Goal: Transaction & Acquisition: Purchase product/service

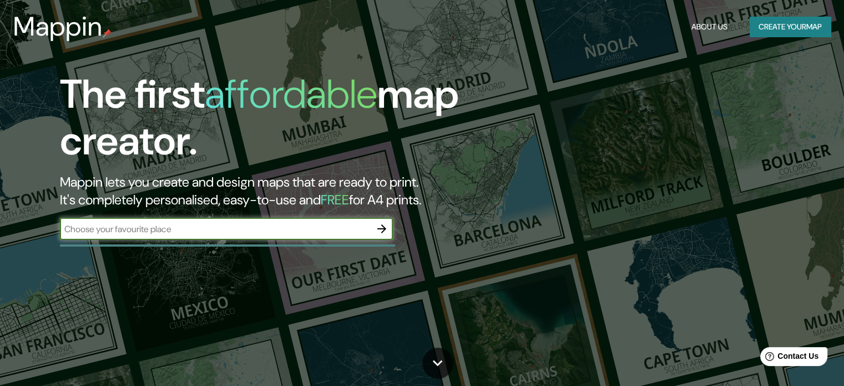
click at [175, 234] on input "text" at bounding box center [215, 229] width 311 height 13
click at [799, 22] on button "Create your map" at bounding box center [790, 27] width 81 height 21
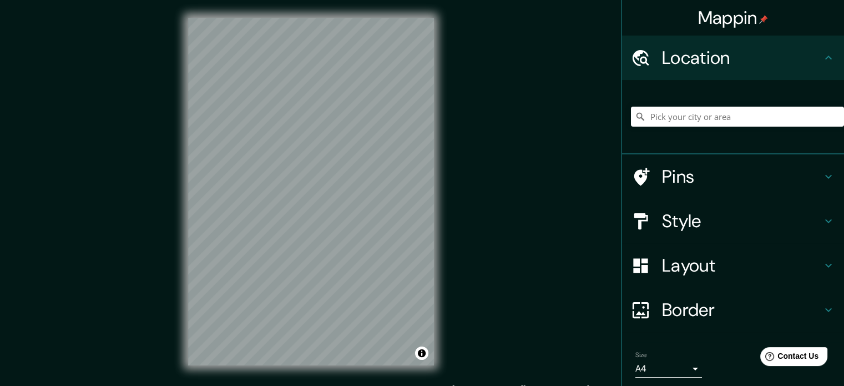
click at [452, 330] on div "Mappin Location Pins Style Layout Border Choose a border. Hint : you can make l…" at bounding box center [422, 200] width 844 height 401
click at [683, 116] on input "Pick your city or area" at bounding box center [737, 117] width 213 height 20
click at [821, 122] on input "Provincia [GEOGRAPHIC_DATA][PERSON_NAME], [GEOGRAPHIC_DATA]" at bounding box center [737, 117] width 213 height 20
type input "Provincia [GEOGRAPHIC_DATA][PERSON_NAME], [GEOGRAPHIC_DATA]"
click at [832, 115] on icon "Clear" at bounding box center [835, 116] width 7 height 7
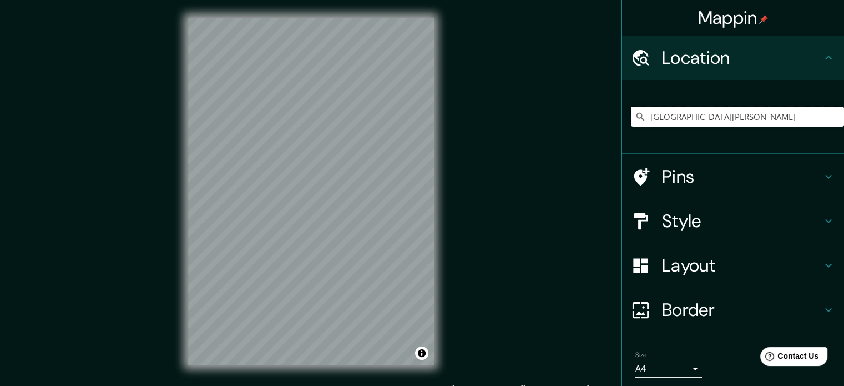
type input "[GEOGRAPHIC_DATA][PERSON_NAME]"
click at [784, 122] on input "[GEOGRAPHIC_DATA][PERSON_NAME]" at bounding box center [737, 117] width 213 height 20
click at [441, 130] on div "© Mapbox © OpenStreetMap Improve this map" at bounding box center [310, 191] width 281 height 383
click at [171, 136] on div "© Mapbox © OpenStreetMap Improve this map" at bounding box center [310, 191] width 281 height 383
click at [238, 385] on html "Mappin Location [GEOGRAPHIC_DATA][PERSON_NAME] Pins Style Layout Border Choose …" at bounding box center [422, 193] width 844 height 386
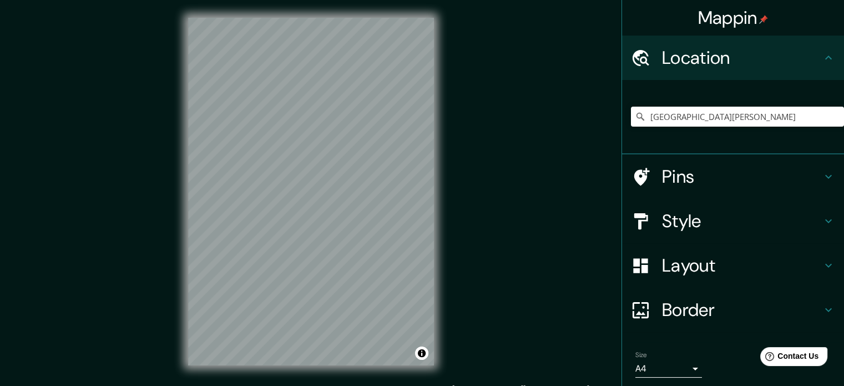
click at [662, 222] on h4 "Style" at bounding box center [742, 221] width 160 height 22
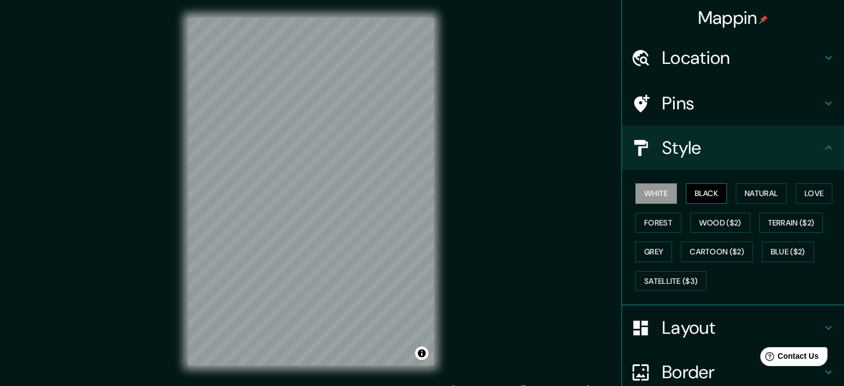
click at [703, 190] on button "Black" at bounding box center [707, 193] width 42 height 21
click at [659, 193] on button "White" at bounding box center [656, 193] width 42 height 21
click at [679, 370] on h4 "Border" at bounding box center [742, 372] width 160 height 22
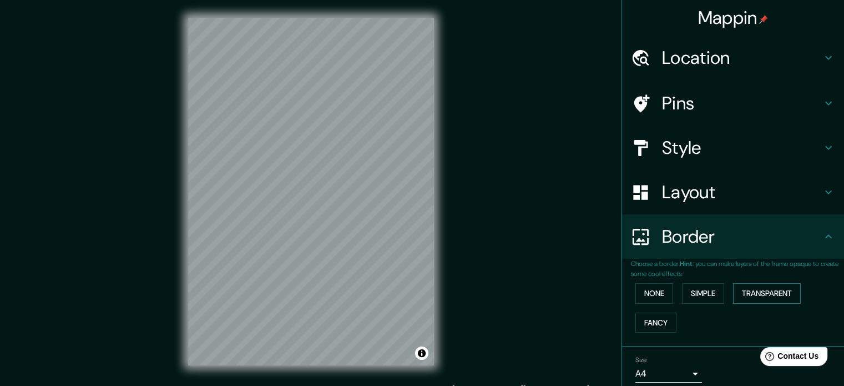
click at [765, 290] on button "Transparent" at bounding box center [767, 293] width 68 height 21
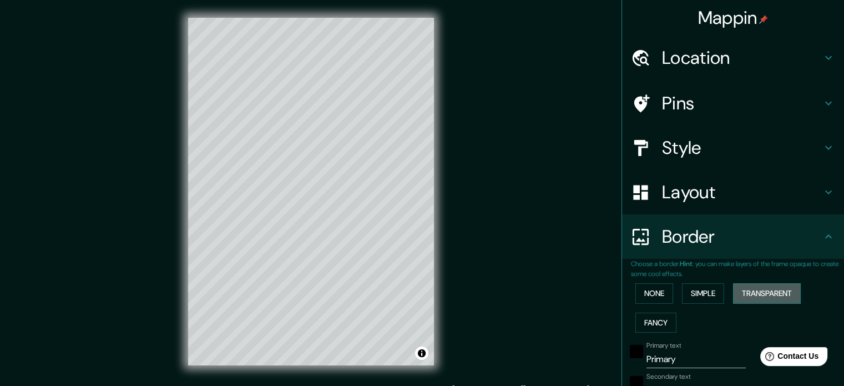
click at [765, 290] on button "Transparent" at bounding box center [767, 293] width 68 height 21
type input "213"
type input "35"
click at [695, 295] on button "Simple" at bounding box center [703, 293] width 42 height 21
click at [650, 291] on button "None" at bounding box center [654, 293] width 38 height 21
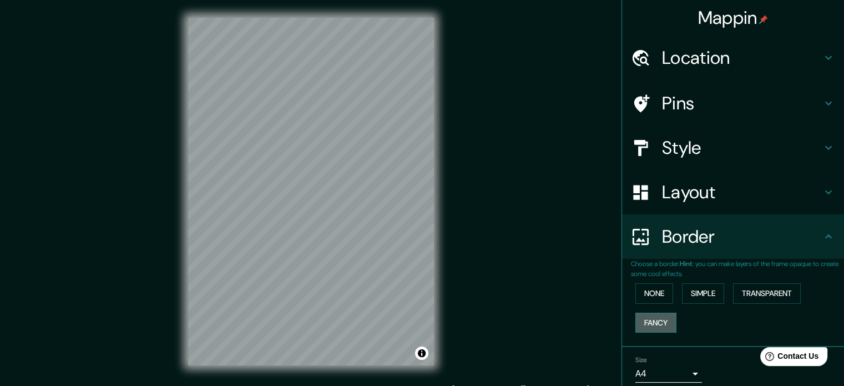
click at [647, 317] on button "Fancy" at bounding box center [655, 322] width 41 height 21
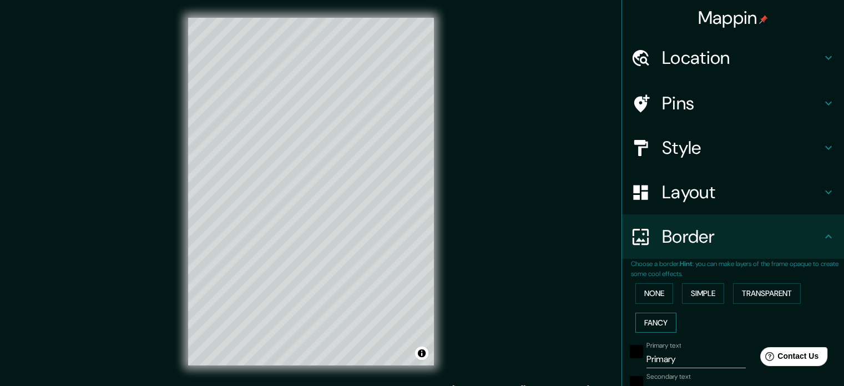
click at [647, 317] on button "Fancy" at bounding box center [655, 322] width 41 height 21
type input "177"
type input "35"
type input "18"
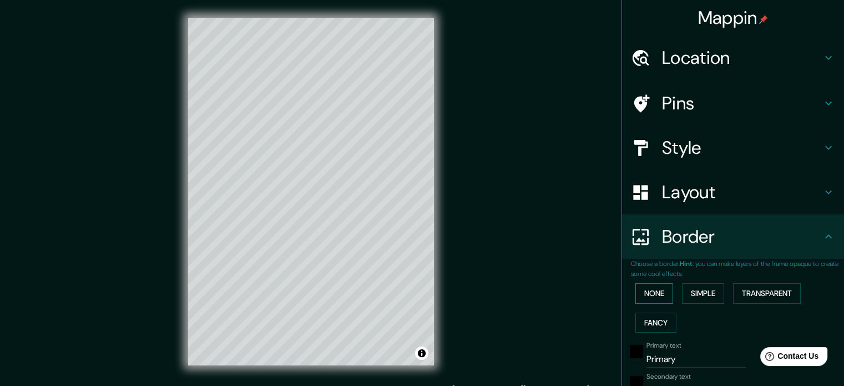
click at [648, 296] on button "None" at bounding box center [654, 293] width 38 height 21
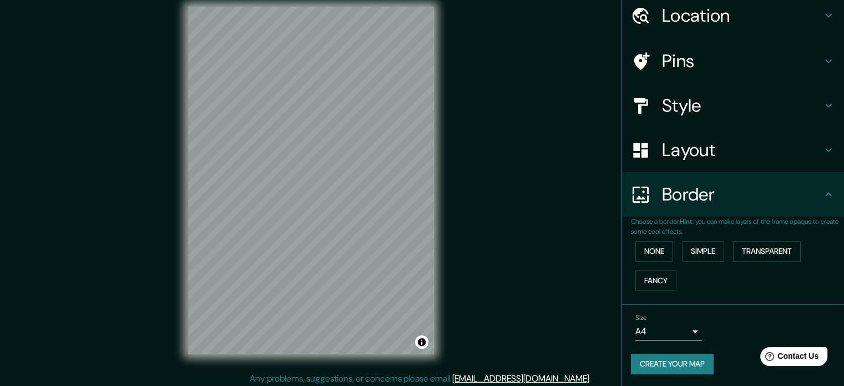
scroll to position [14, 0]
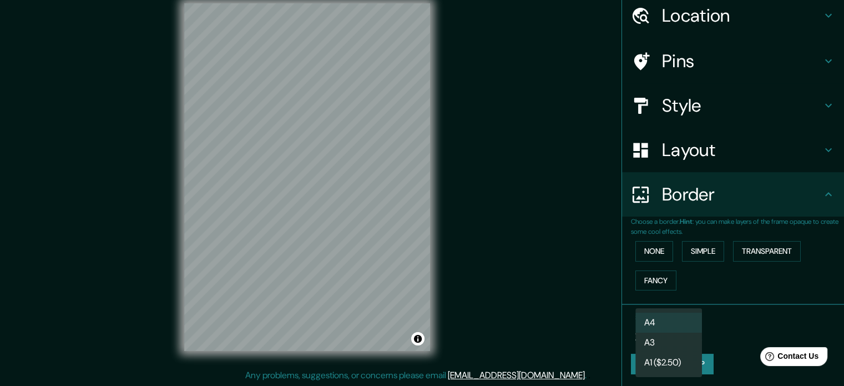
click at [685, 332] on body "Mappin Location [GEOGRAPHIC_DATA][PERSON_NAME] Pins Style Layout Border Choose …" at bounding box center [422, 179] width 844 height 386
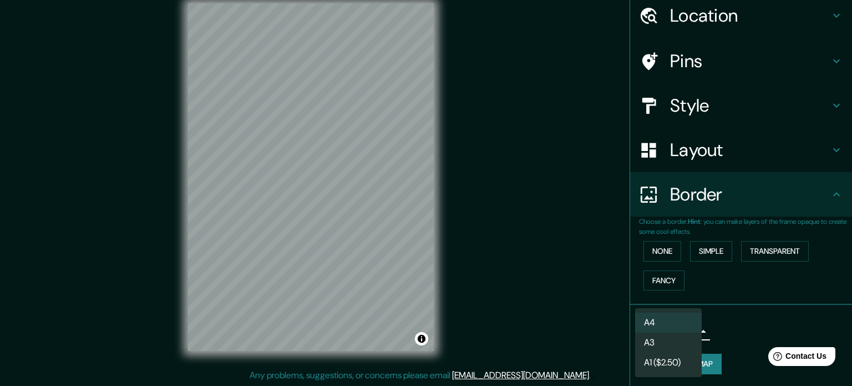
click at [681, 335] on li "A3" at bounding box center [668, 342] width 67 height 20
type input "a4"
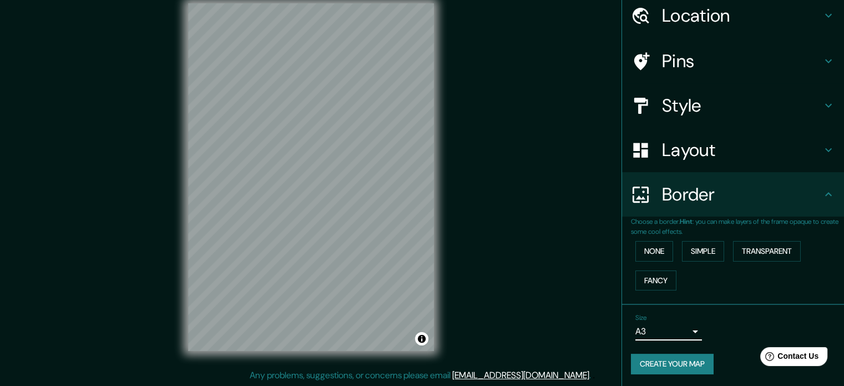
click at [679, 362] on button "Create your map" at bounding box center [672, 363] width 83 height 21
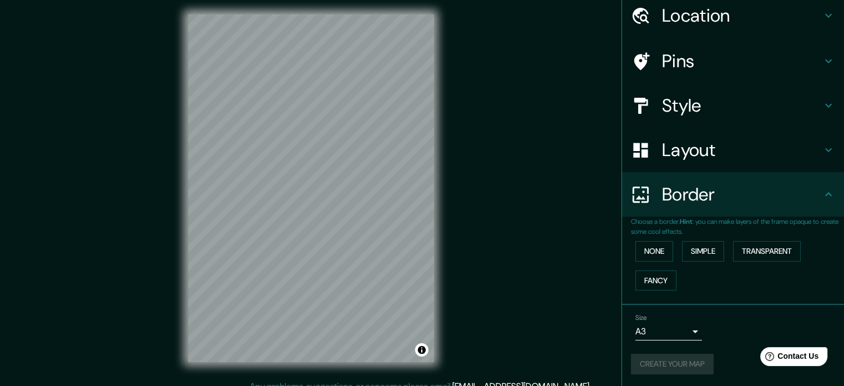
scroll to position [0, 0]
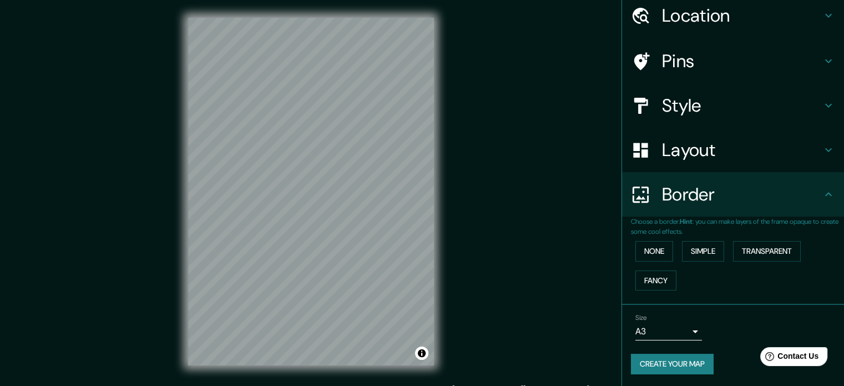
click at [680, 370] on button "Create your map" at bounding box center [672, 363] width 83 height 21
click at [719, 148] on h4 "Layout" at bounding box center [742, 150] width 160 height 22
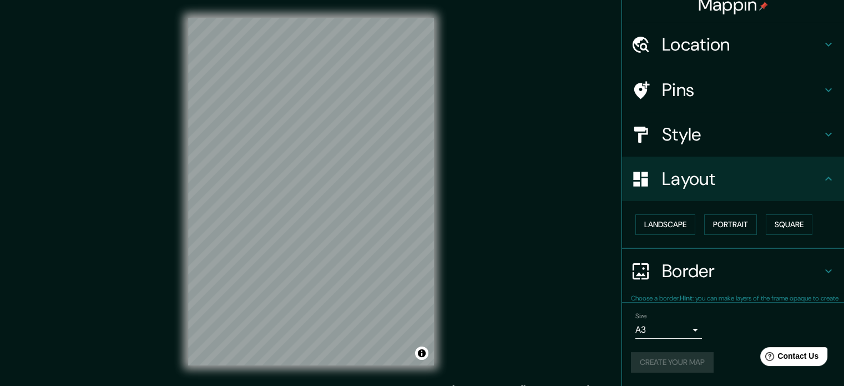
scroll to position [12, 0]
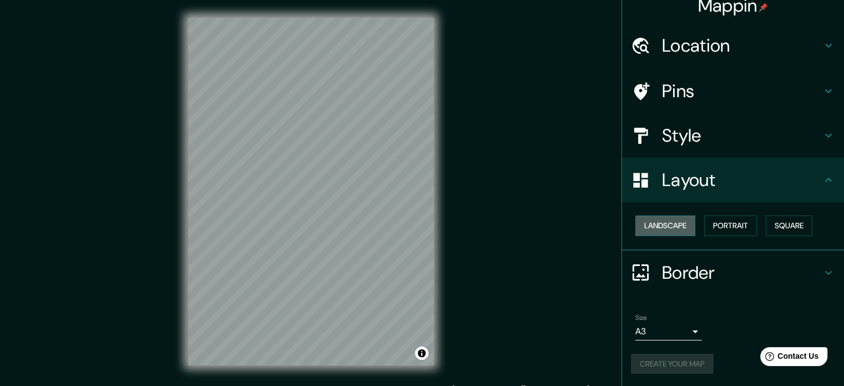
click at [679, 228] on button "Landscape" at bounding box center [665, 225] width 60 height 21
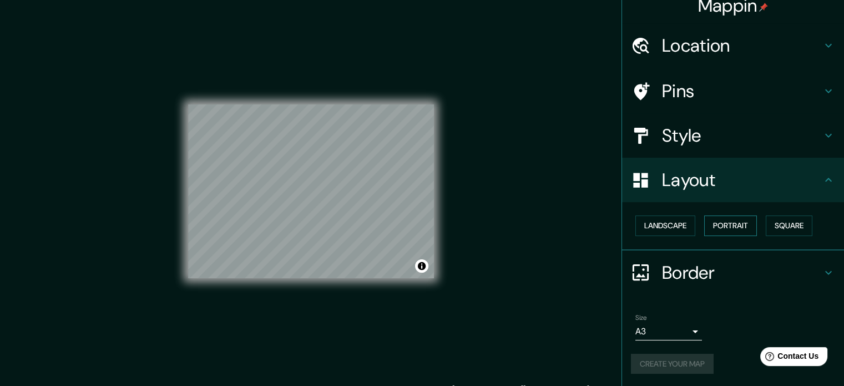
click at [730, 216] on button "Portrait" at bounding box center [730, 225] width 53 height 21
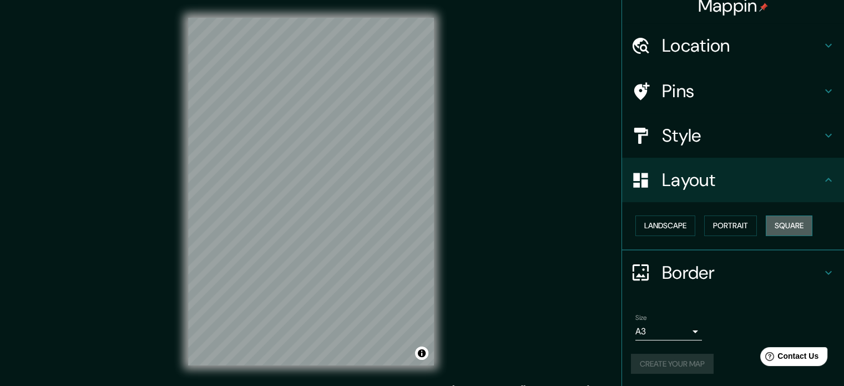
click at [792, 226] on button "Square" at bounding box center [789, 225] width 47 height 21
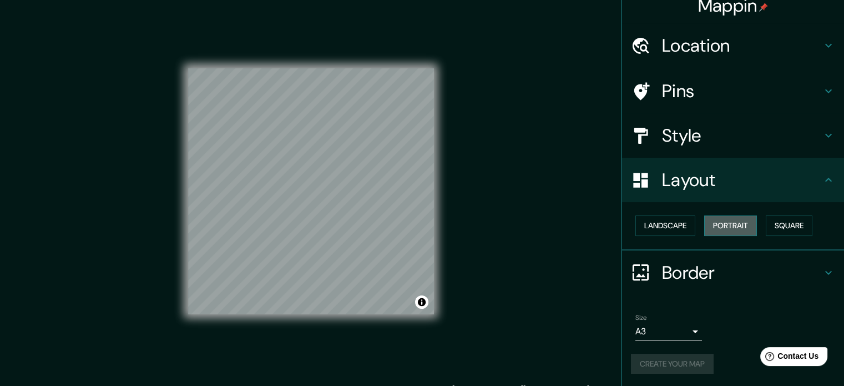
click at [723, 228] on button "Portrait" at bounding box center [730, 225] width 53 height 21
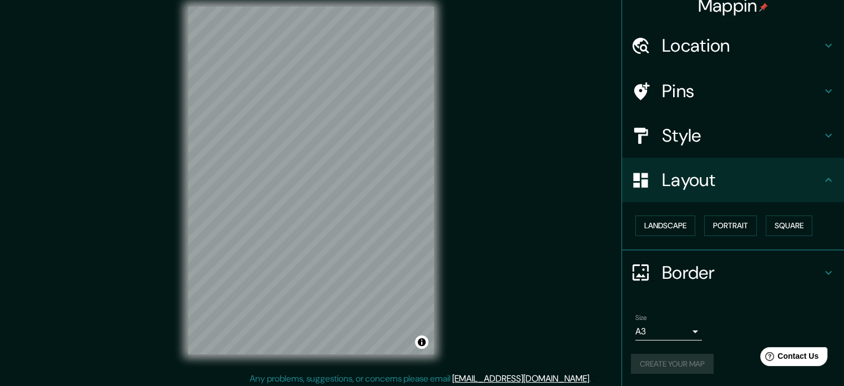
scroll to position [14, 0]
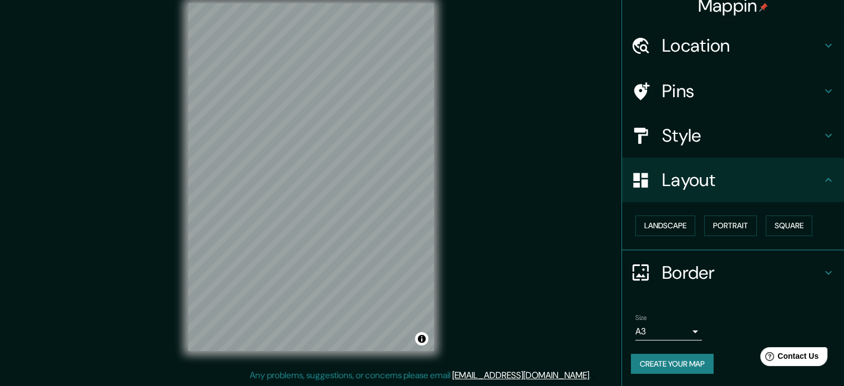
click at [659, 361] on button "Create your map" at bounding box center [672, 363] width 83 height 21
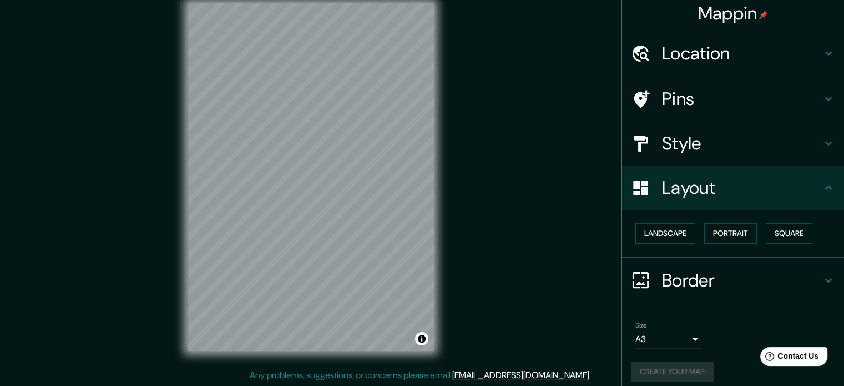
scroll to position [12, 0]
